Goal: Register for event/course

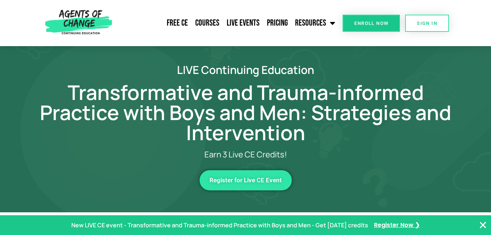
click at [250, 177] on span "Register for Live CE Event" at bounding box center [246, 180] width 72 height 6
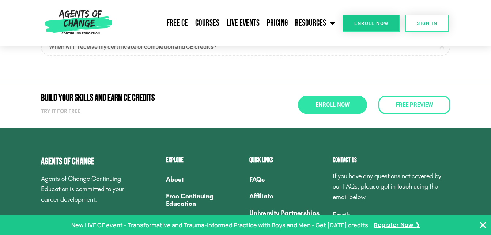
scroll to position [610, 0]
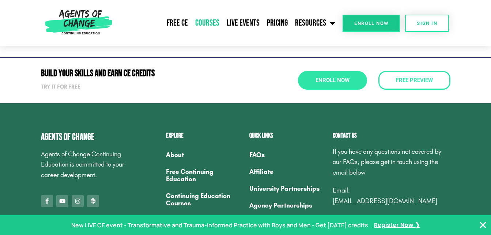
click at [208, 25] on link "Courses" at bounding box center [207, 23] width 31 height 18
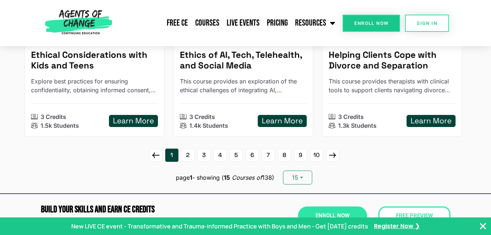
scroll to position [1002, 0]
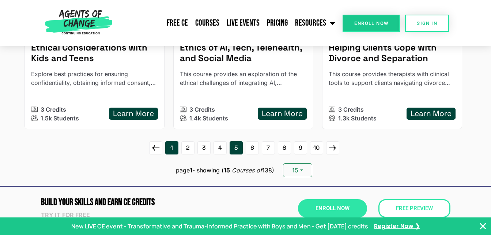
click at [233, 154] on link "5" at bounding box center [236, 147] width 13 height 13
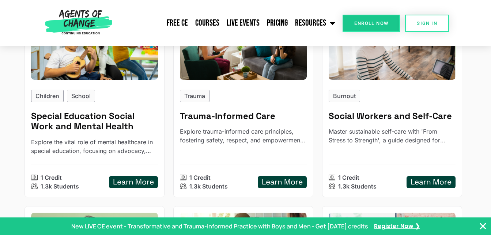
scroll to position [180, 0]
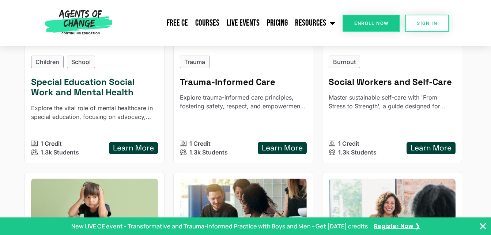
click at [95, 85] on h5 "Special Education Social Work and Mental Health" at bounding box center [94, 87] width 127 height 21
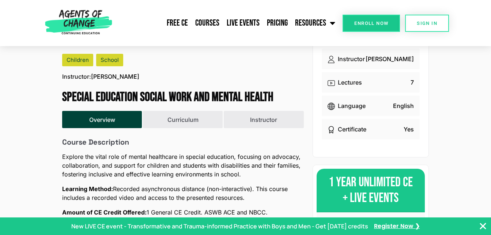
scroll to position [176, 0]
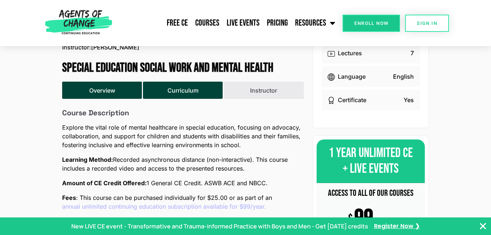
click at [178, 89] on button "Curriculum" at bounding box center [183, 90] width 80 height 17
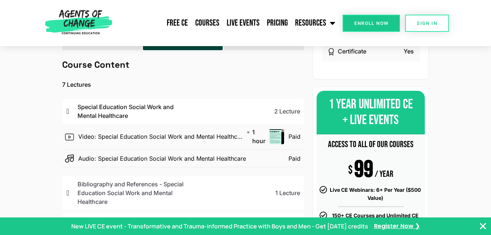
scroll to position [244, 0]
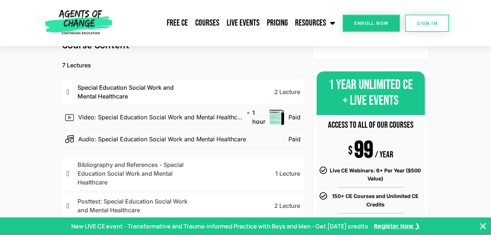
click at [485, 225] on icon "Close Banner" at bounding box center [483, 226] width 9 height 9
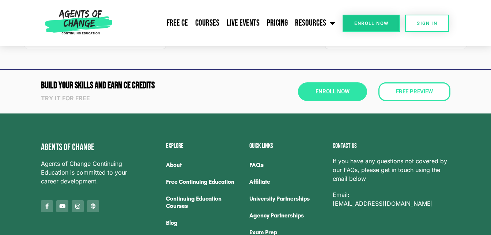
scroll to position [756, 0]
